Goal: Obtain resource: Download file/media

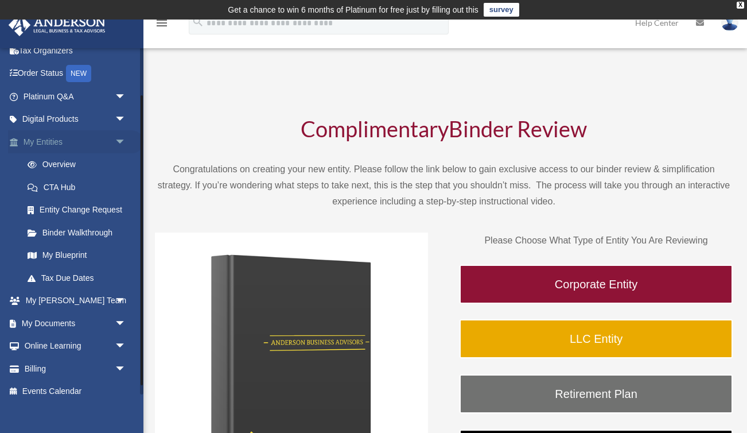
scroll to position [68, 0]
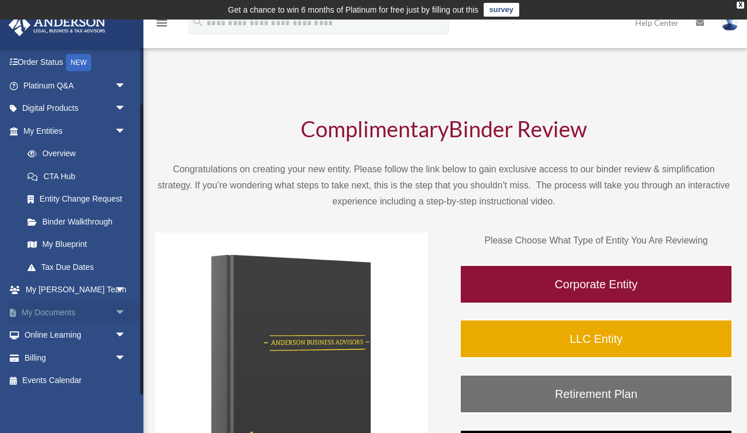
click at [115, 311] on span "arrow_drop_down" at bounding box center [126, 313] width 23 height 24
click at [50, 333] on link "Box" at bounding box center [79, 335] width 127 height 23
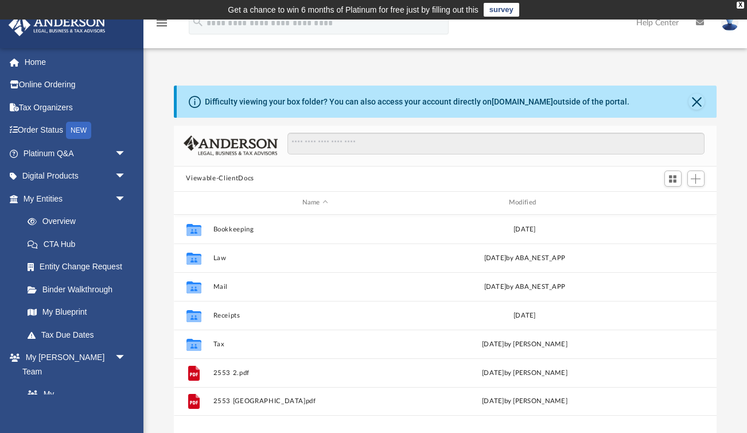
scroll to position [261, 543]
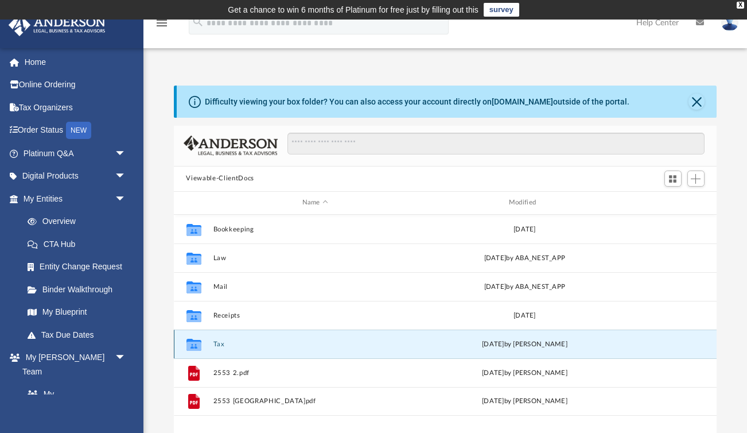
click at [216, 346] on button "Tax" at bounding box center [315, 343] width 204 height 7
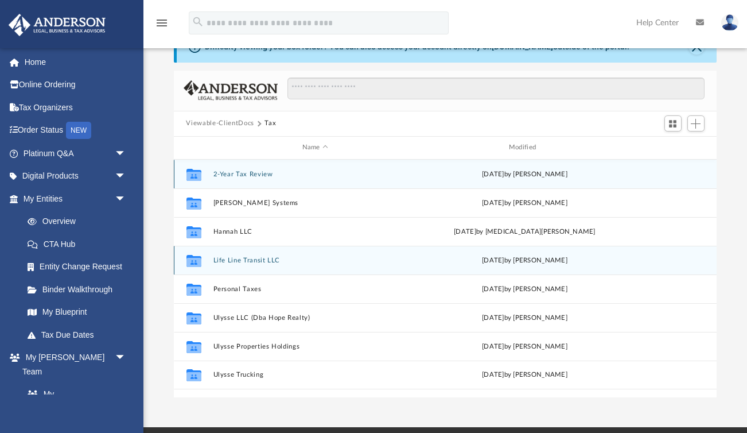
scroll to position [78, 0]
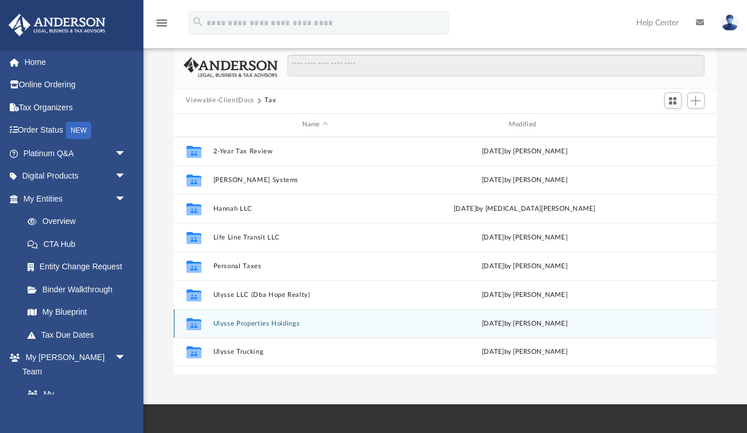
click at [238, 320] on button "Ulysse Properties Holdings" at bounding box center [315, 323] width 204 height 7
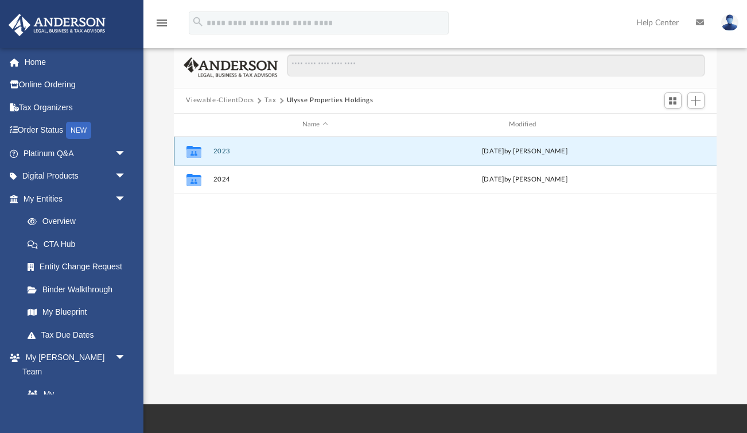
click at [230, 152] on button "2023" at bounding box center [315, 151] width 204 height 7
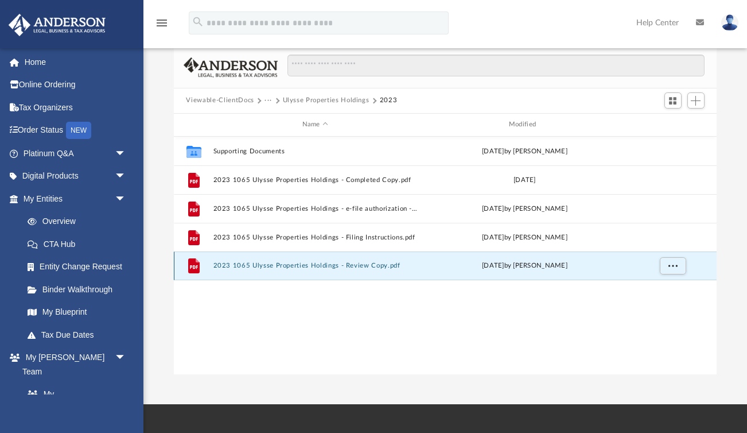
click at [270, 262] on button "2023 1065 Ulysse Properties Holdings - Review Copy.pdf" at bounding box center [315, 265] width 204 height 7
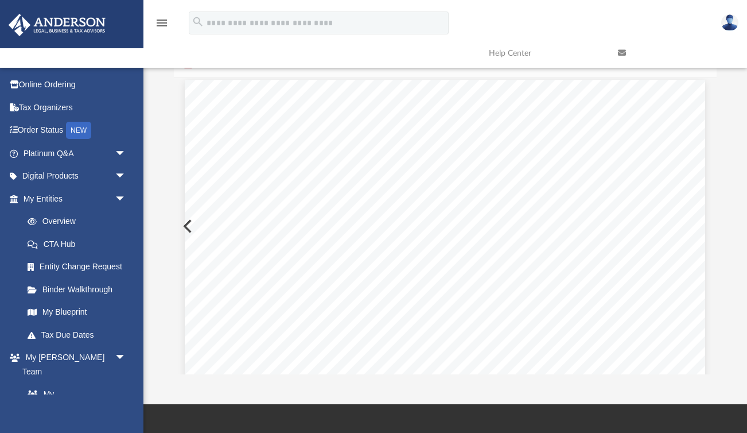
scroll to position [1411, 0]
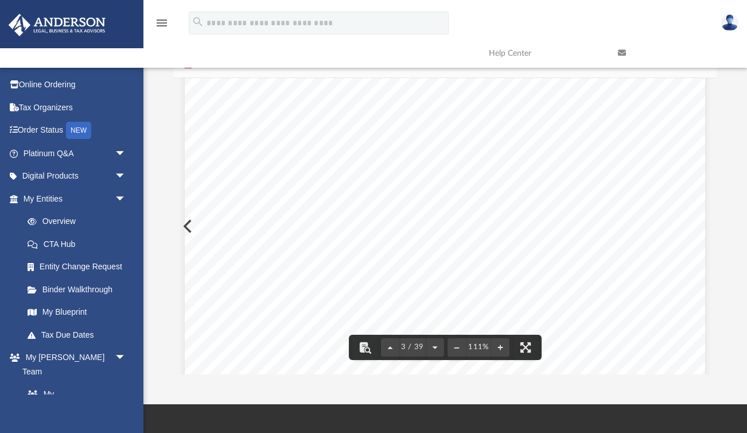
click at [192, 226] on div "REVIEW COPY August 23, 2024 Ulysse Properties Holding 14507 Maynooth Court Ches…" at bounding box center [445, 394] width 521 height 674
click at [184, 226] on button "Preview" at bounding box center [186, 226] width 25 height 32
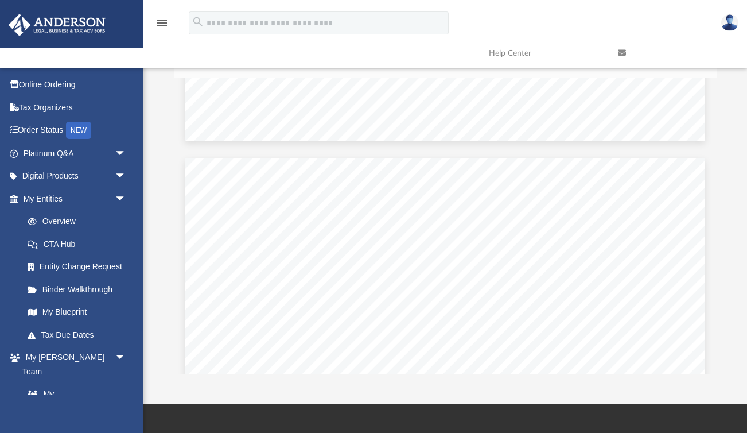
scroll to position [625, 0]
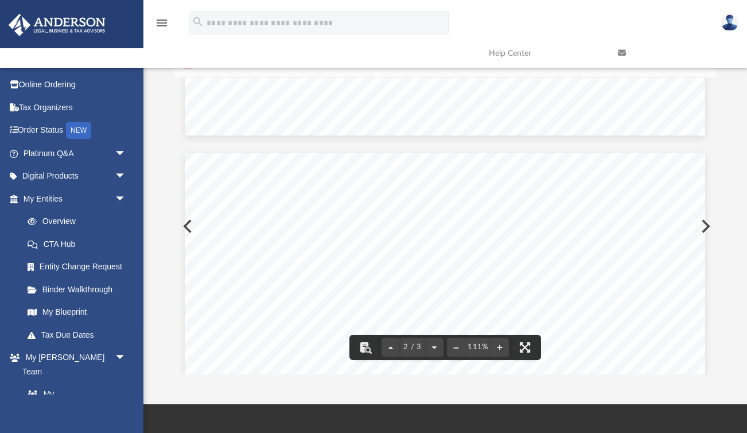
click at [184, 224] on button "Preview" at bounding box center [186, 226] width 25 height 32
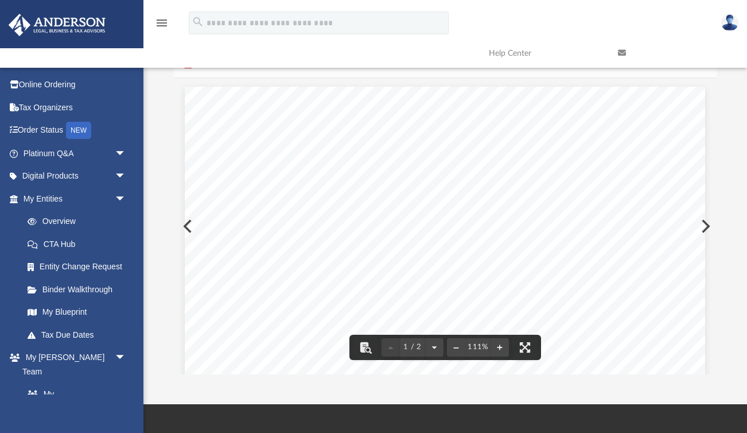
scroll to position [14, 0]
click at [187, 223] on div "OMB No. 1545-0123 Form Department of the Treasury Internal Revenue Service For …" at bounding box center [445, 410] width 521 height 674
click at [184, 225] on button "Preview" at bounding box center [186, 226] width 25 height 32
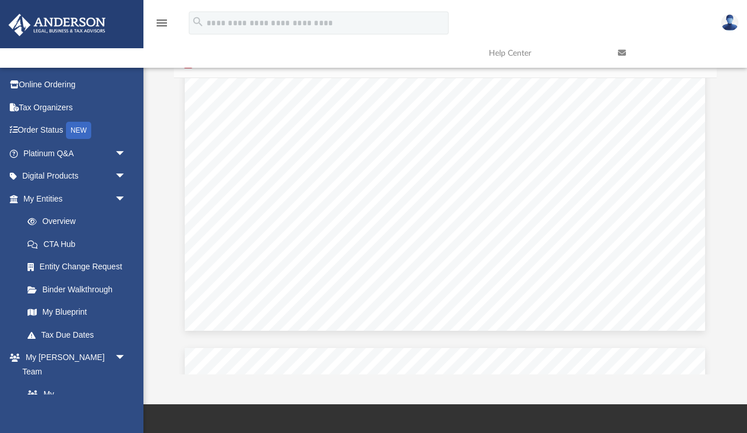
scroll to position [5564, 0]
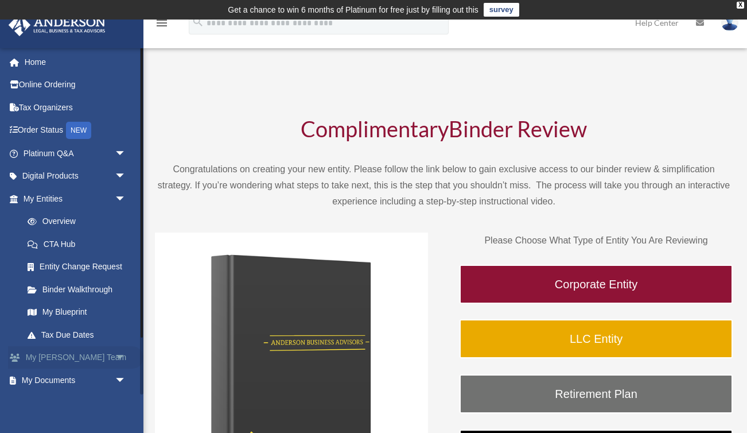
click at [45, 363] on link "My Anderson Team arrow_drop_down" at bounding box center [75, 357] width 135 height 23
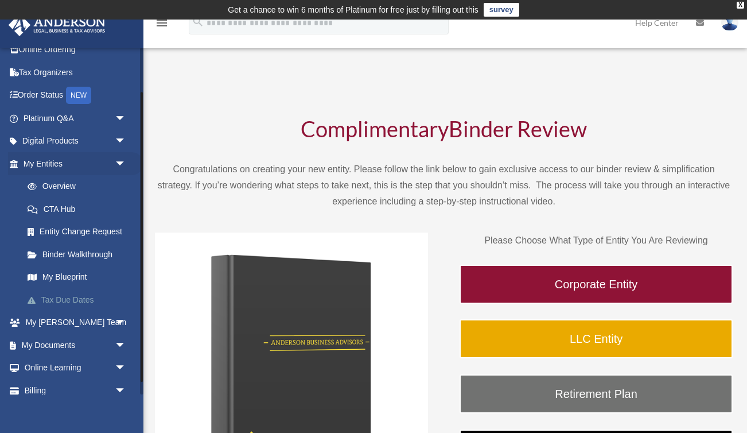
scroll to position [68, 0]
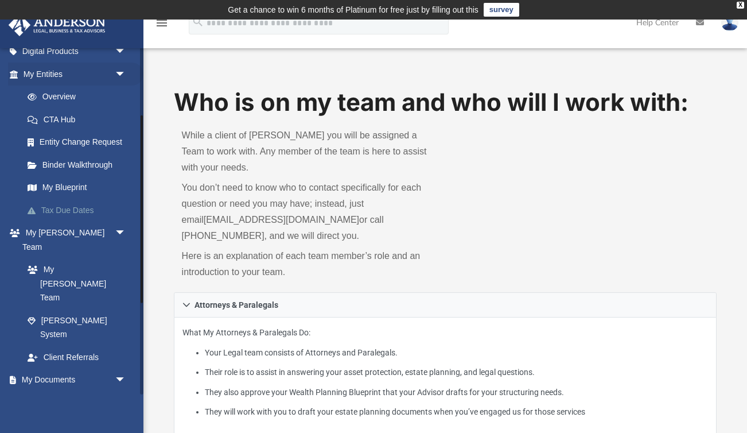
scroll to position [127, 0]
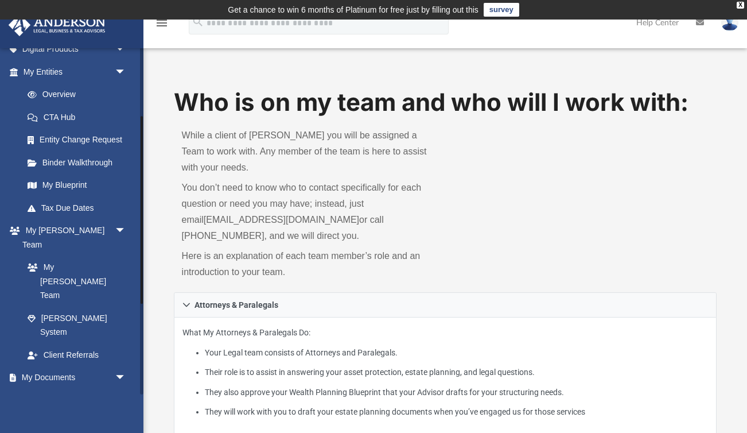
click at [54, 389] on link "Box" at bounding box center [79, 400] width 127 height 23
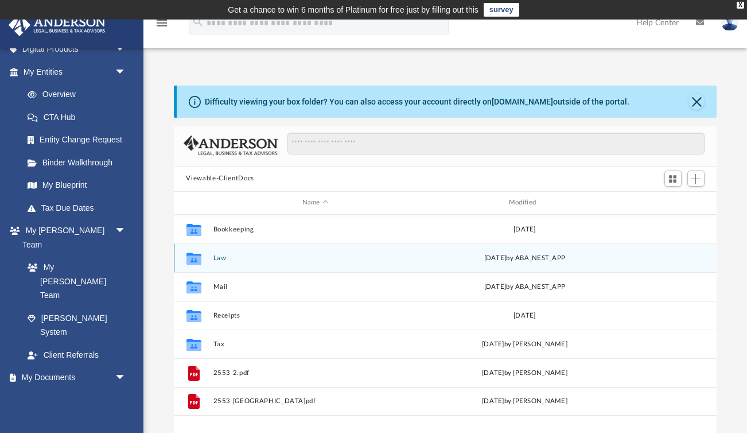
scroll to position [261, 543]
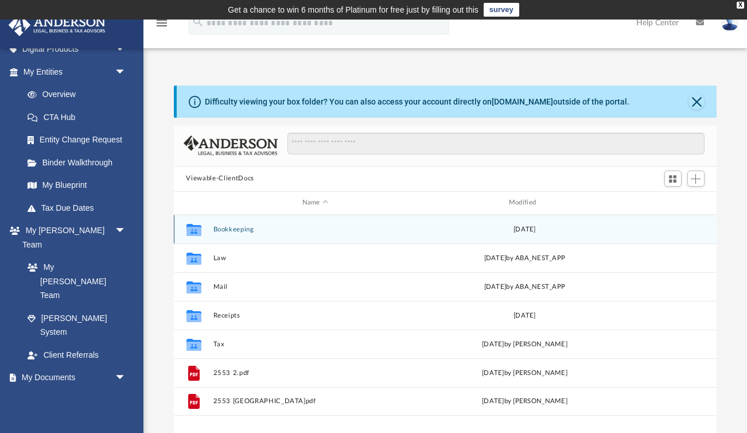
click at [238, 229] on button "Bookkeeping" at bounding box center [315, 229] width 204 height 7
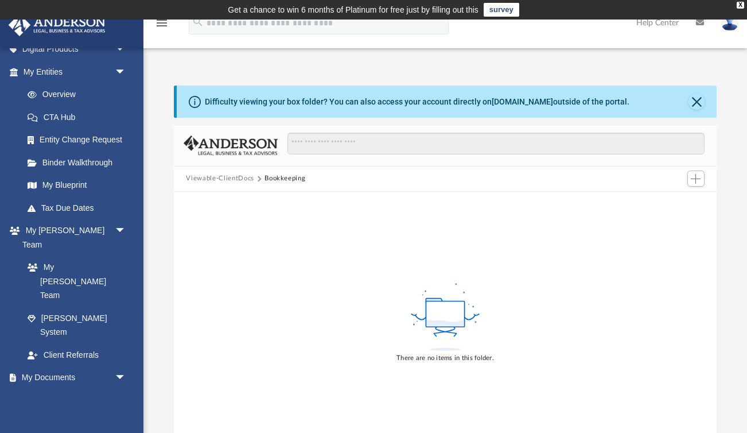
click at [236, 178] on button "Viewable-ClientDocs" at bounding box center [220, 178] width 68 height 10
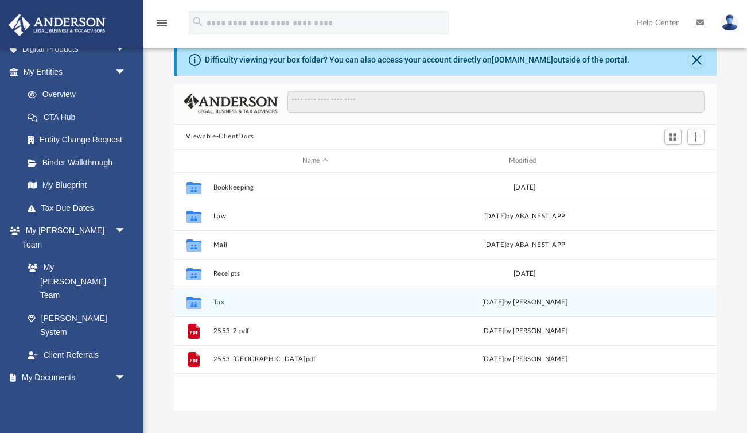
scroll to position [44, 0]
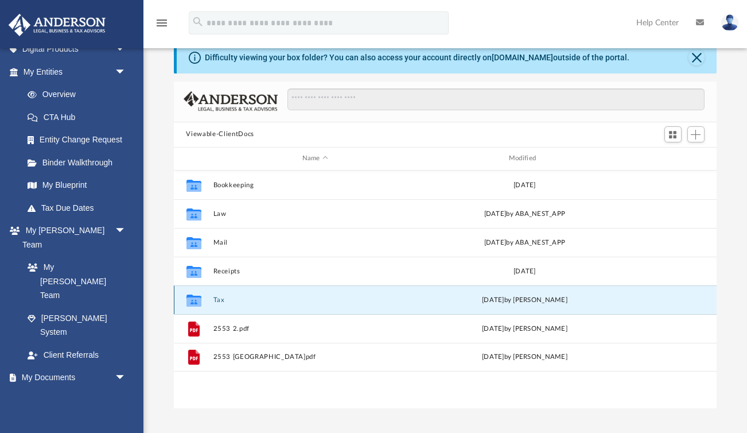
click at [219, 300] on button "Tax" at bounding box center [315, 299] width 204 height 7
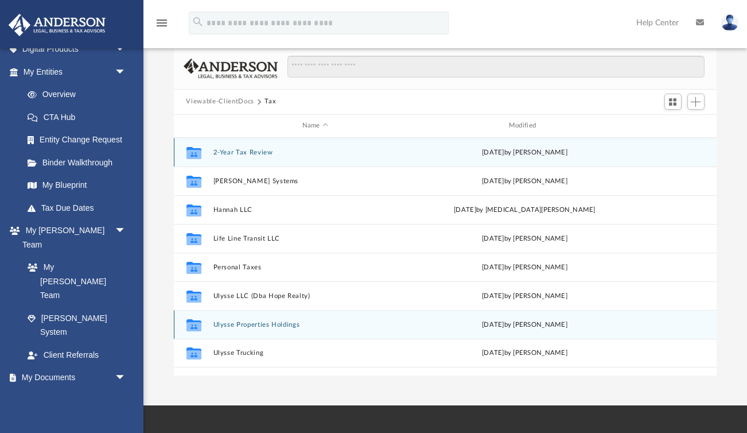
scroll to position [79, 0]
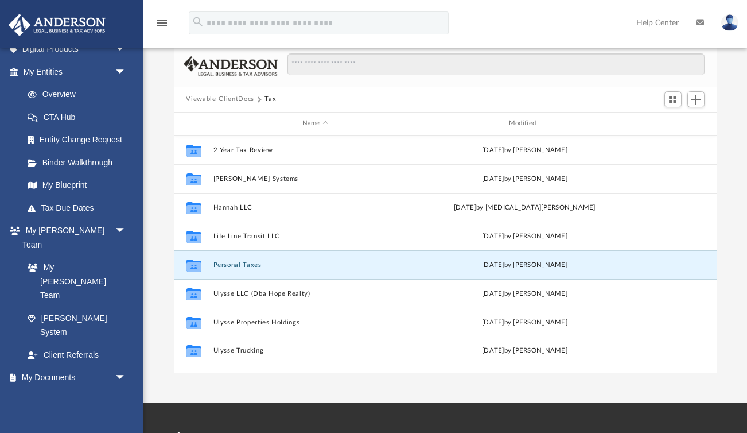
click at [236, 266] on button "Personal Taxes" at bounding box center [315, 264] width 204 height 7
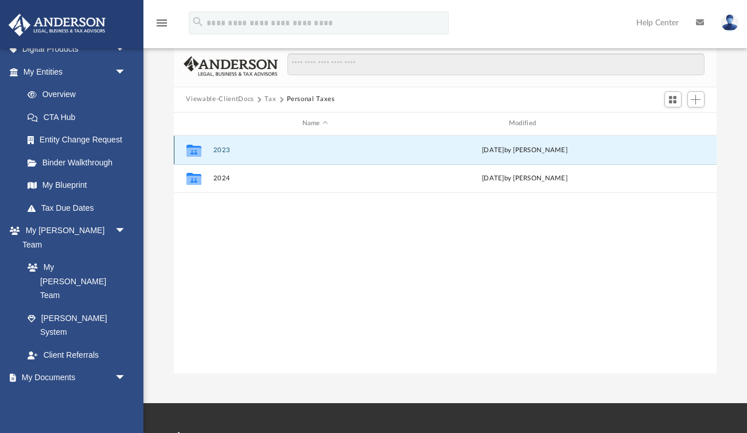
click at [216, 150] on button "2023" at bounding box center [315, 149] width 204 height 7
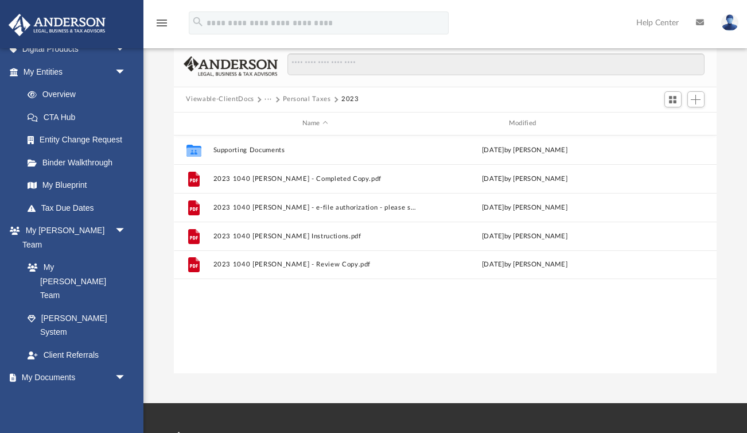
click at [300, 99] on button "Personal Taxes" at bounding box center [307, 99] width 48 height 10
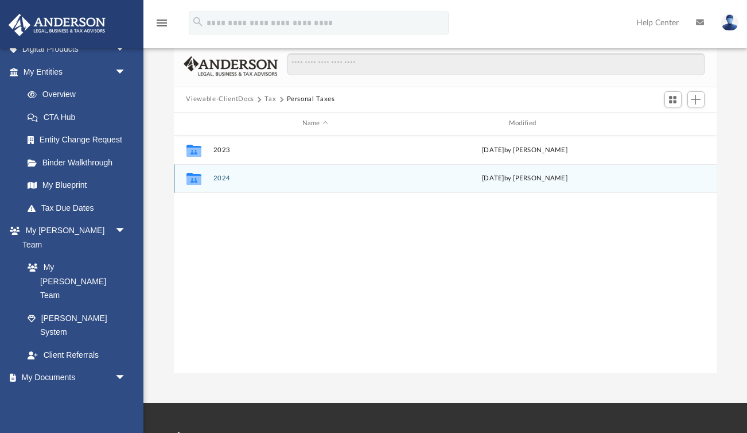
click at [216, 180] on button "2024" at bounding box center [315, 177] width 204 height 7
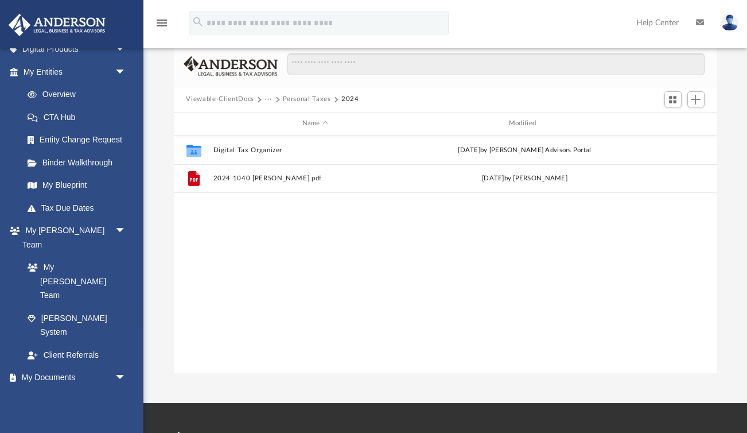
click at [297, 100] on button "Personal Taxes" at bounding box center [307, 99] width 48 height 10
click at [268, 100] on button "Tax" at bounding box center [270, 99] width 11 height 10
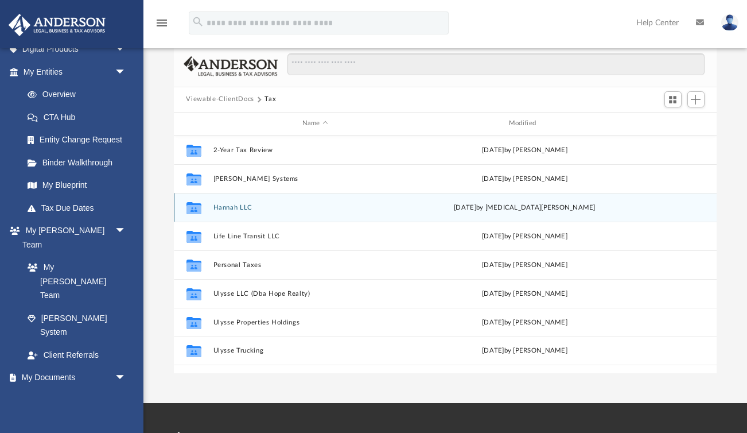
click at [243, 210] on button "Hannah LLC" at bounding box center [315, 207] width 204 height 7
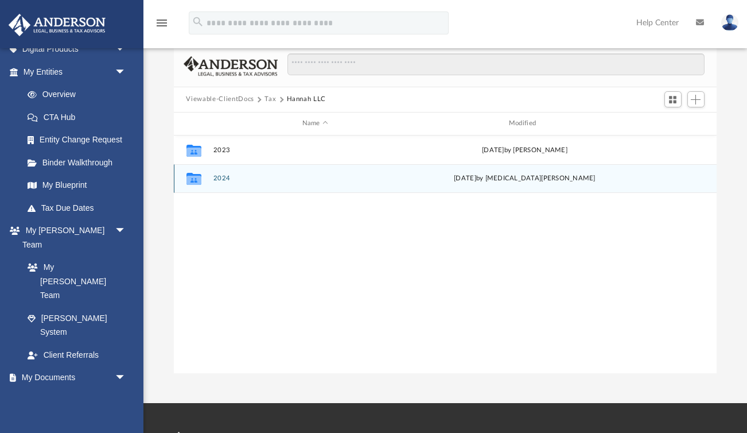
click at [234, 179] on button "2024" at bounding box center [315, 177] width 204 height 7
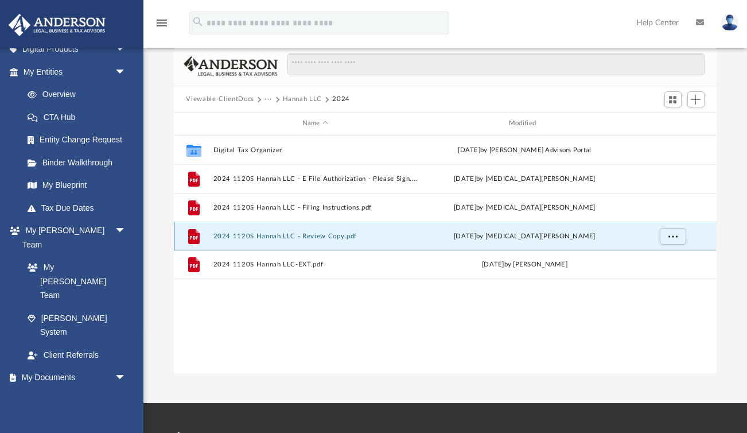
click at [253, 236] on button "2024 1120S Hannah LLC - Review Copy.pdf" at bounding box center [315, 235] width 204 height 7
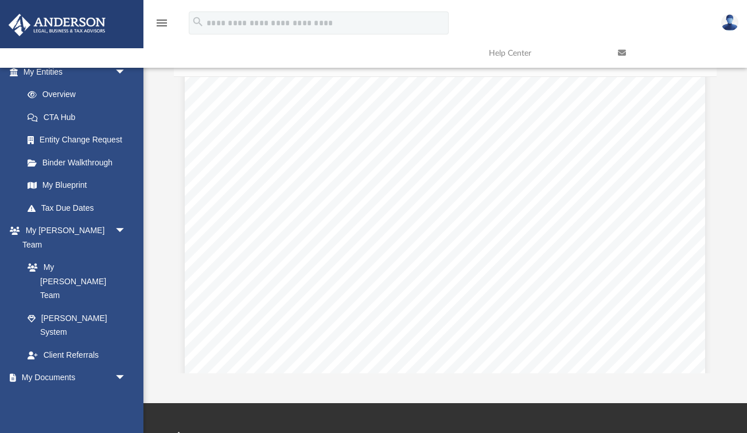
scroll to position [4490, 0]
